Goal: Find specific page/section: Find specific page/section

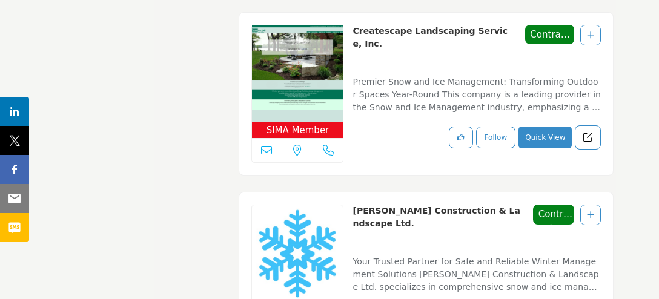
scroll to position [29102, 0]
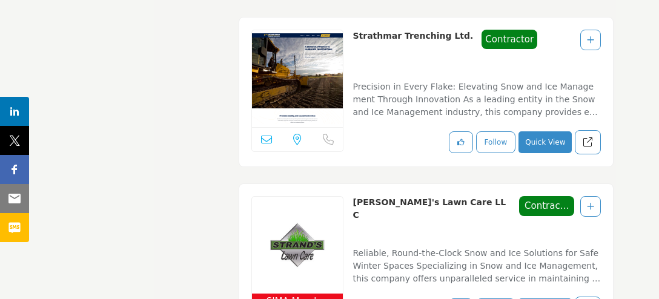
scroll to position [29192, 0]
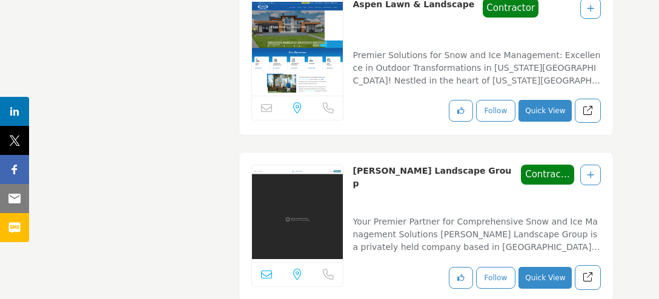
scroll to position [14762, 0]
